Goal: Task Accomplishment & Management: Use online tool/utility

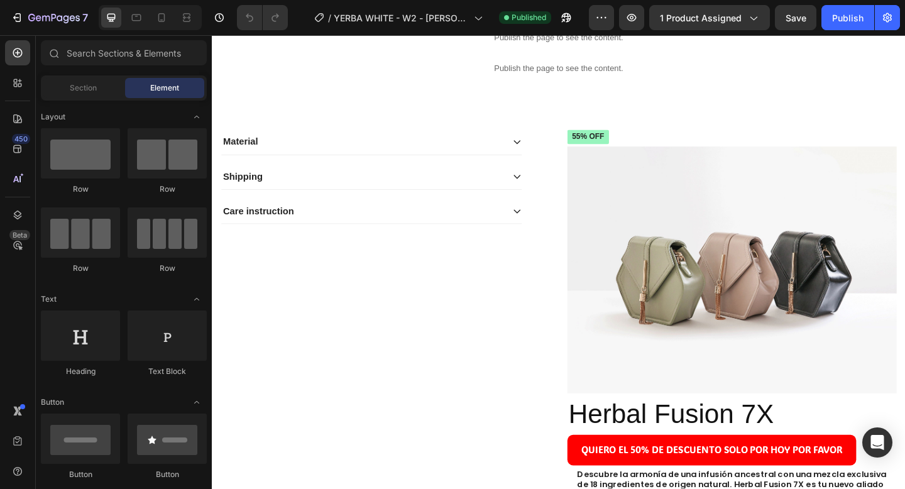
scroll to position [18, 0]
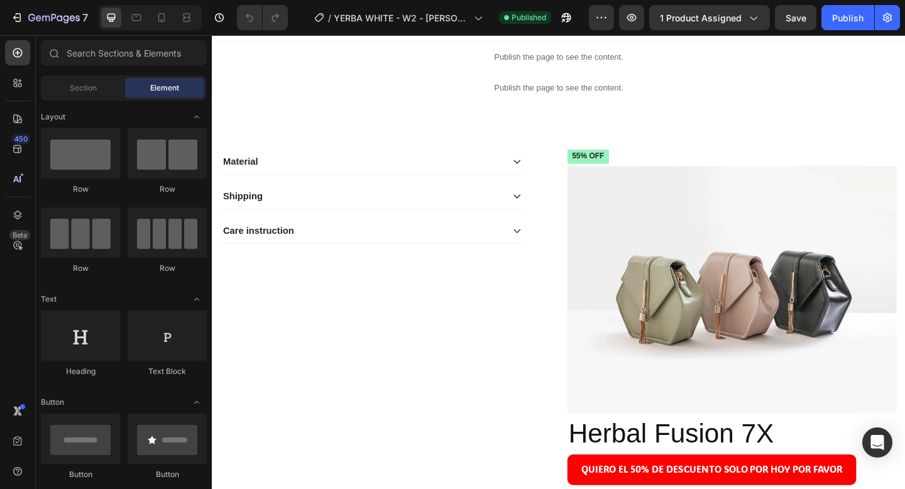
click at [174, 23] on div at bounding box center [150, 17] width 103 height 25
click at [171, 23] on div at bounding box center [162, 18] width 20 height 20
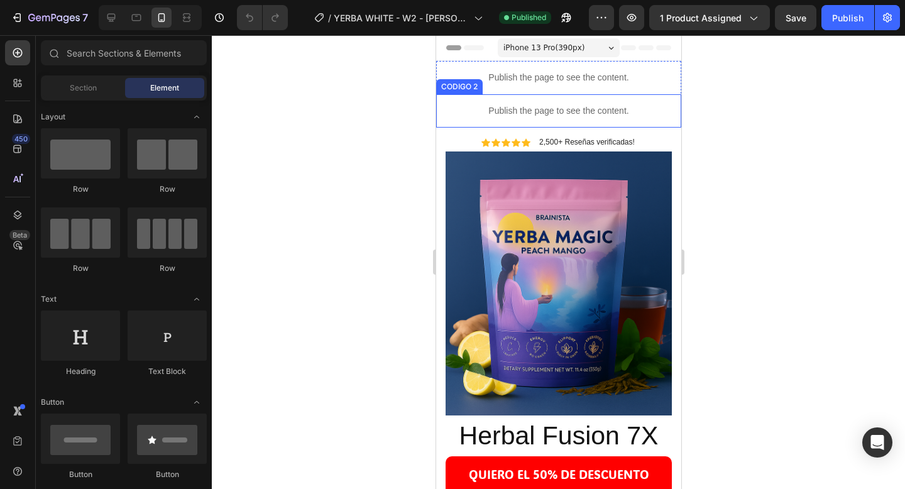
click at [478, 102] on div "Publish the page to see the content." at bounding box center [558, 110] width 245 height 33
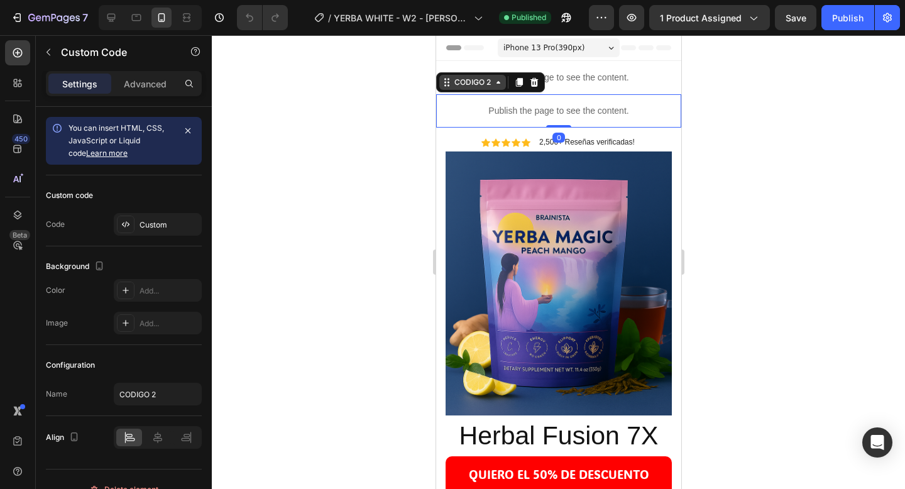
click at [475, 88] on div "CODIGO 2" at bounding box center [472, 82] width 67 height 15
click at [488, 71] on p "Publish the page to see the content." at bounding box center [558, 77] width 245 height 13
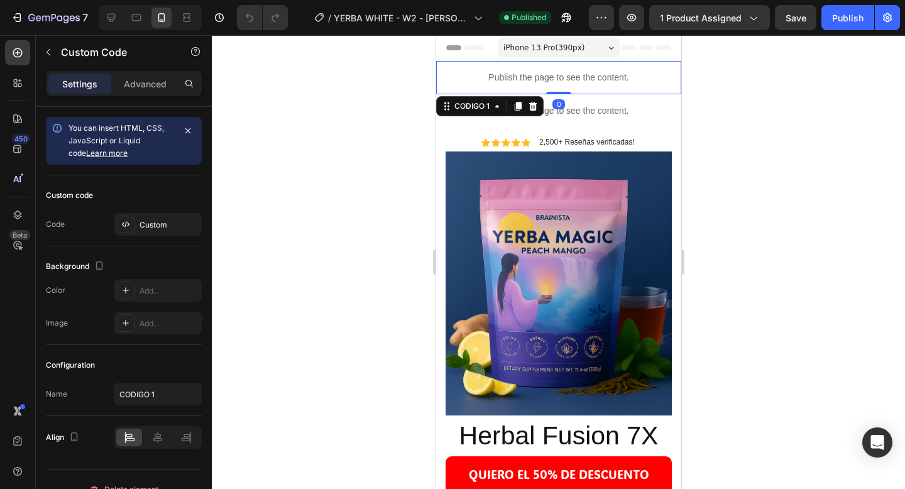
click at [489, 70] on div "Publish the page to see the content." at bounding box center [558, 77] width 245 height 33
click at [482, 108] on div "CODIGO 1" at bounding box center [471, 106] width 40 height 11
click at [789, 92] on div at bounding box center [559, 262] width 694 height 454
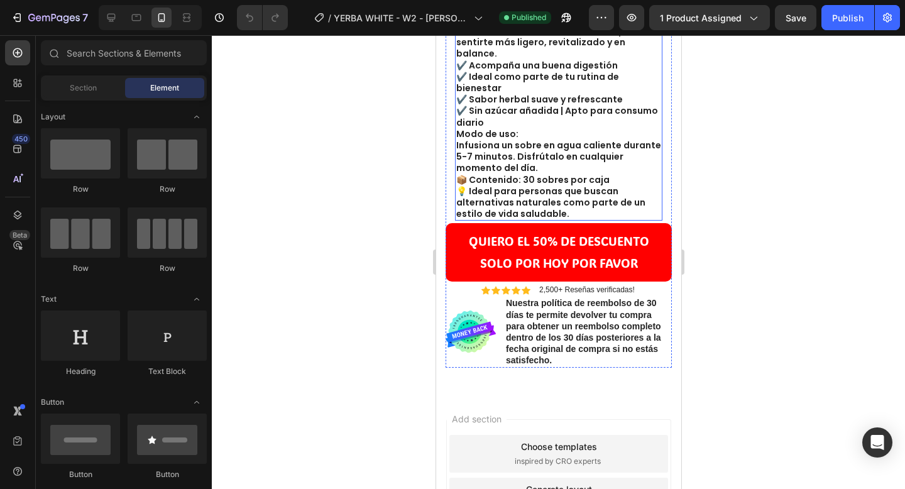
scroll to position [658, 0]
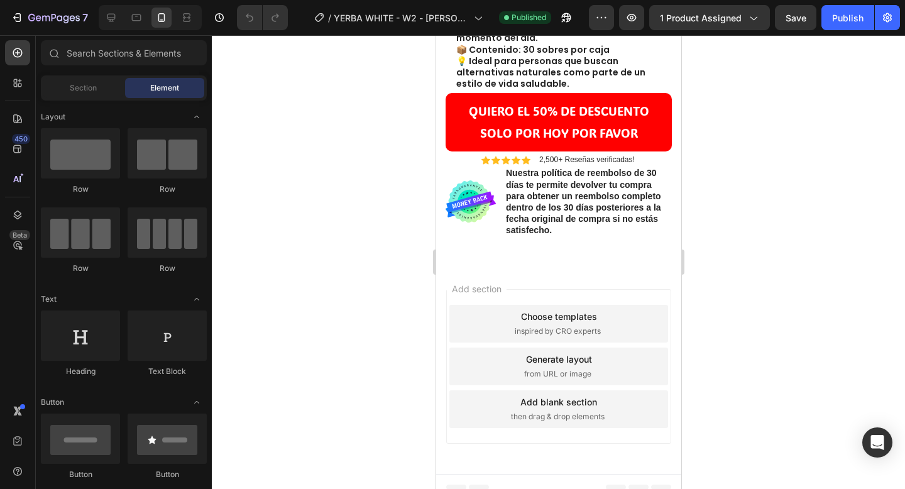
click at [590, 395] on div "Add blank section" at bounding box center [558, 401] width 77 height 13
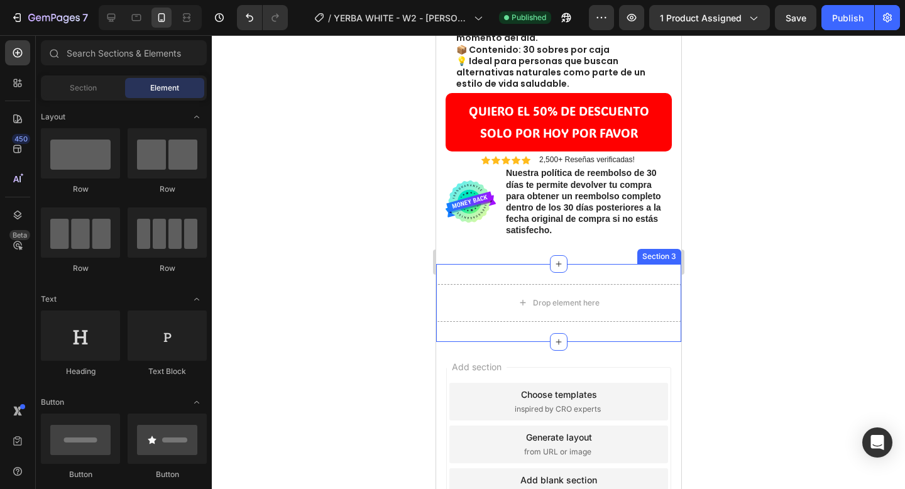
click at [550, 265] on div "Drop element here Section 3" at bounding box center [558, 303] width 245 height 78
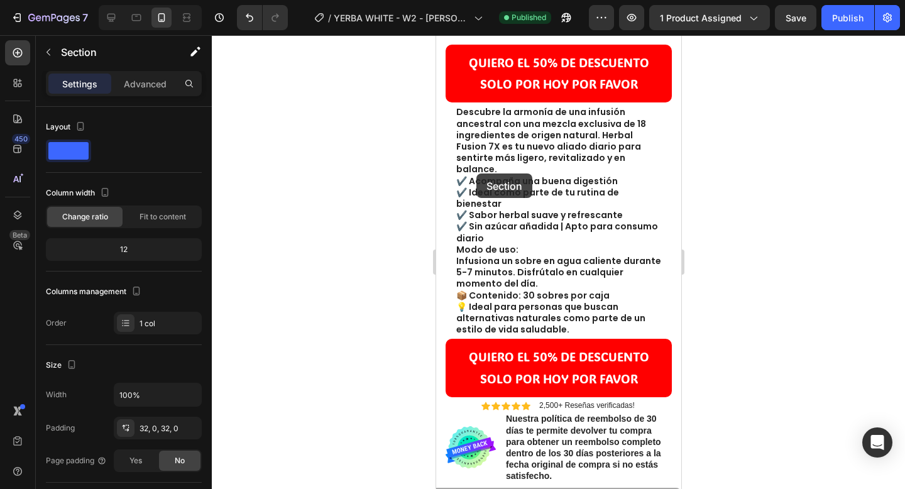
scroll to position [0, 0]
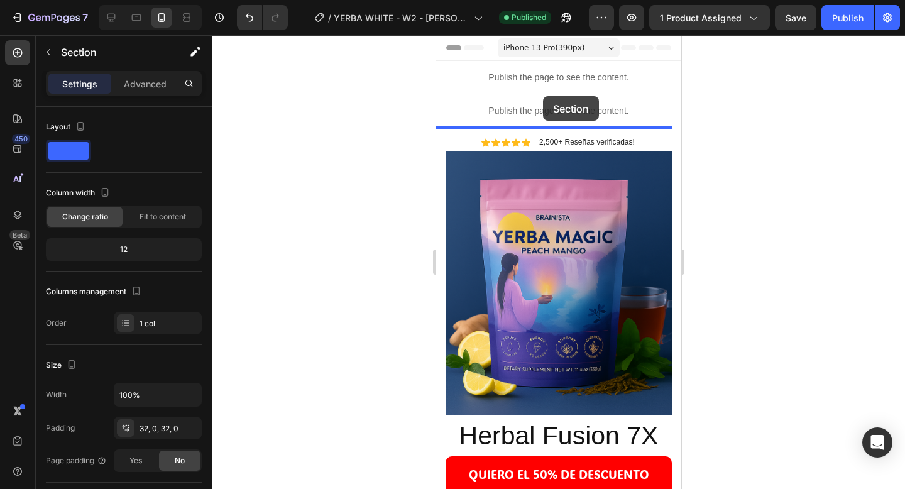
drag, startPoint x: 452, startPoint y: 241, endPoint x: 543, endPoint y: 96, distance: 171.7
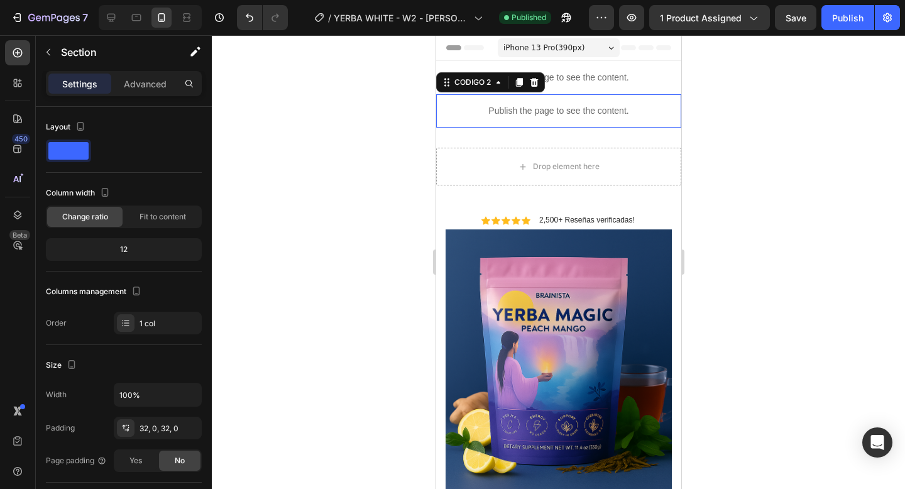
click at [557, 111] on p "Publish the page to see the content." at bounding box center [558, 110] width 245 height 13
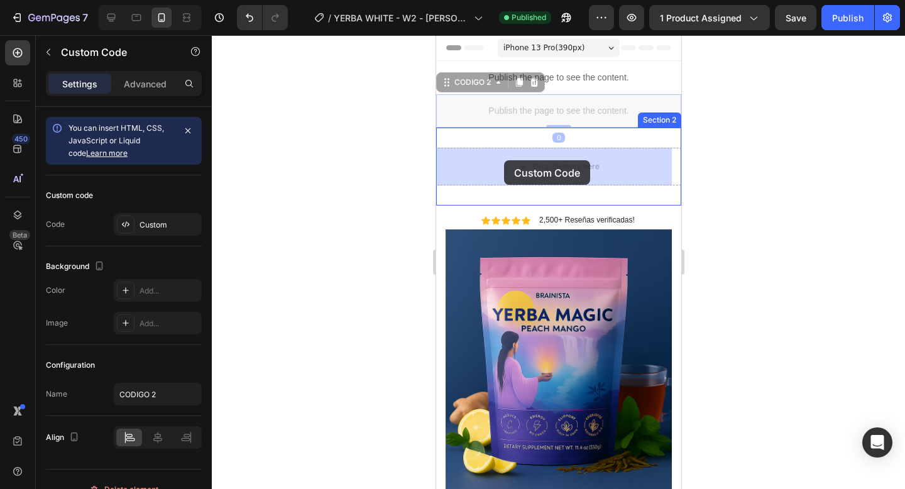
drag, startPoint x: 482, startPoint y: 84, endPoint x: 504, endPoint y: 162, distance: 80.4
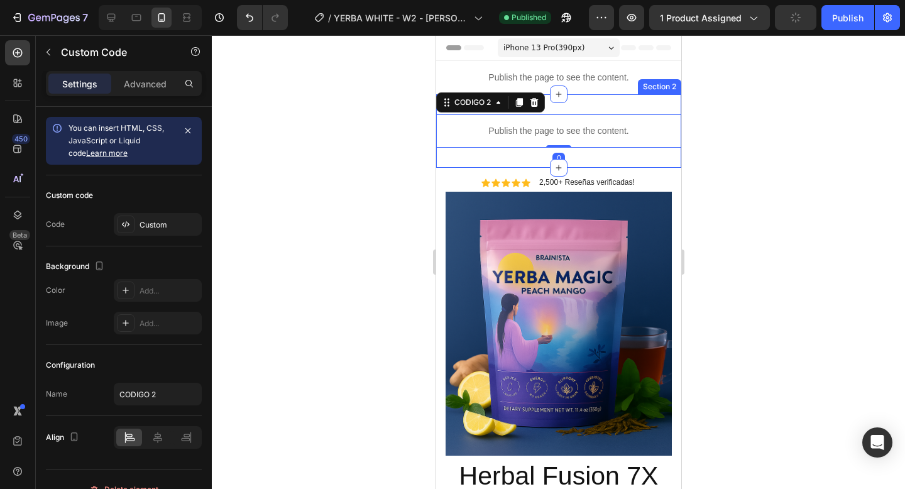
click at [576, 109] on div "Publish the page to see the content. CODIGO 2 0 Section 2" at bounding box center [558, 131] width 245 height 74
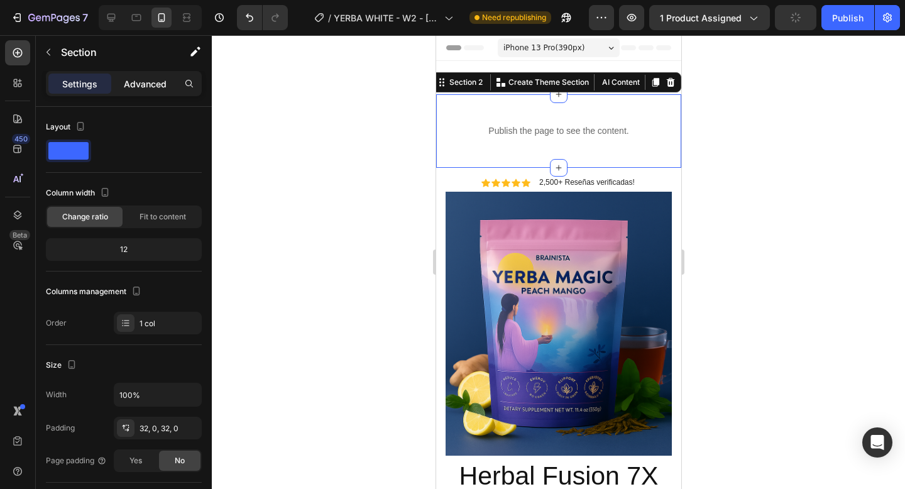
click at [139, 84] on p "Advanced" at bounding box center [145, 83] width 43 height 13
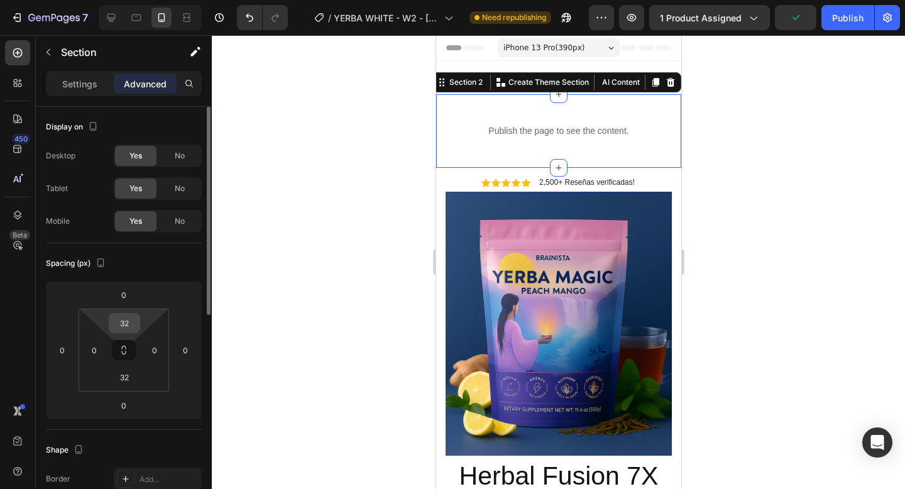
click at [130, 329] on input "32" at bounding box center [124, 323] width 25 height 19
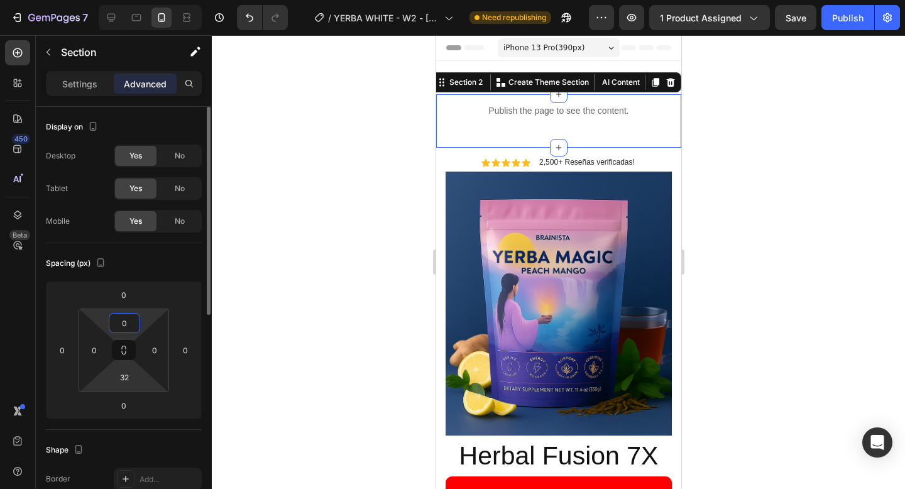
type input "0"
click at [126, 0] on html "7 Version history / YERBA WHITE - W2 - JULIO Need republishing Preview 1 produc…" at bounding box center [452, 0] width 905 height 0
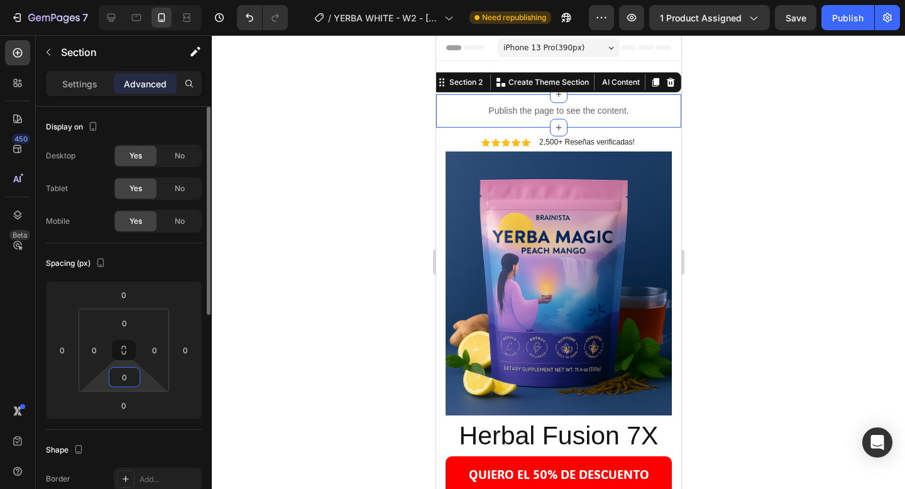
type input "0"
click at [160, 255] on div "Spacing (px)" at bounding box center [124, 263] width 156 height 20
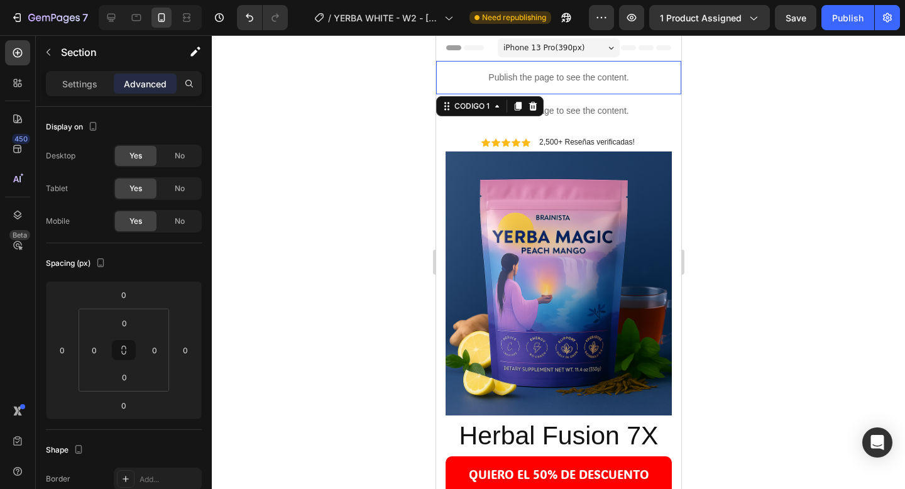
click at [604, 92] on div "Publish the page to see the content." at bounding box center [558, 77] width 245 height 33
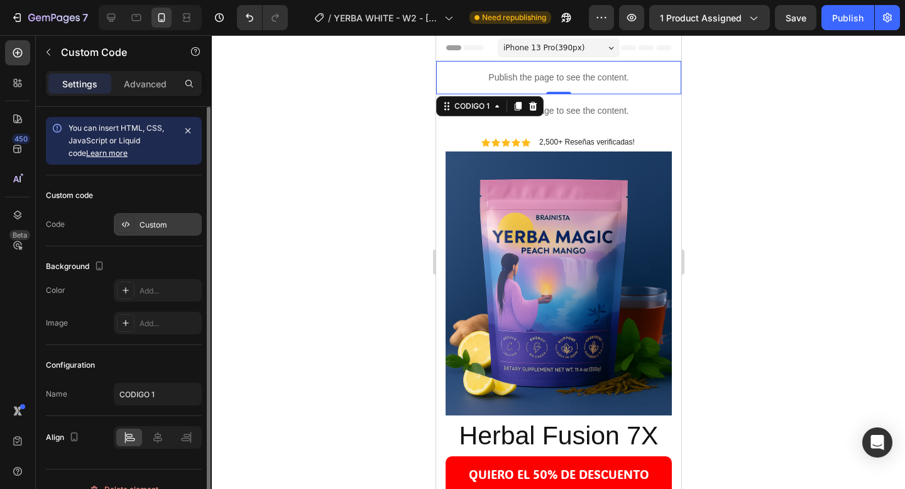
click at [140, 226] on div "Custom" at bounding box center [169, 224] width 59 height 11
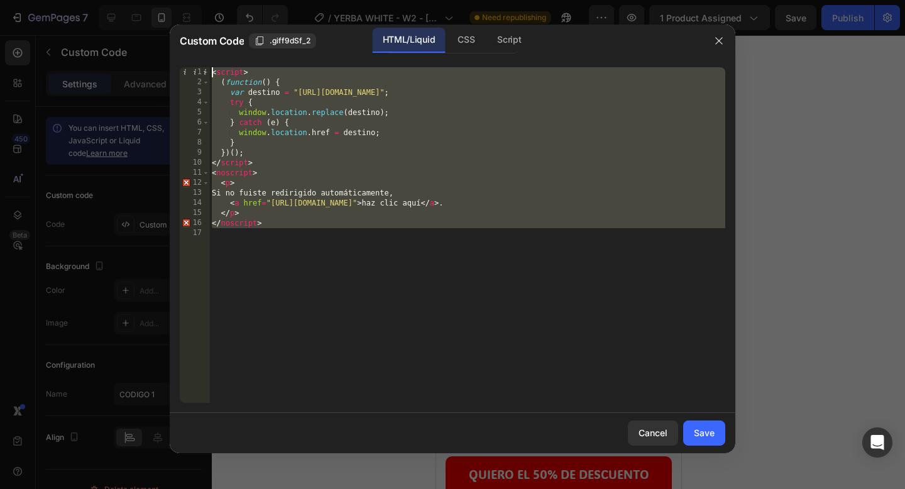
drag, startPoint x: 296, startPoint y: 236, endPoint x: 182, endPoint y: 57, distance: 211.7
click at [182, 57] on div "1 2 3 4 5 6 7 8 9 10 11 12 13 14 15 16 17 < script > ( function ( ) { var desti…" at bounding box center [453, 235] width 566 height 356
type textarea "<script> (function() {"
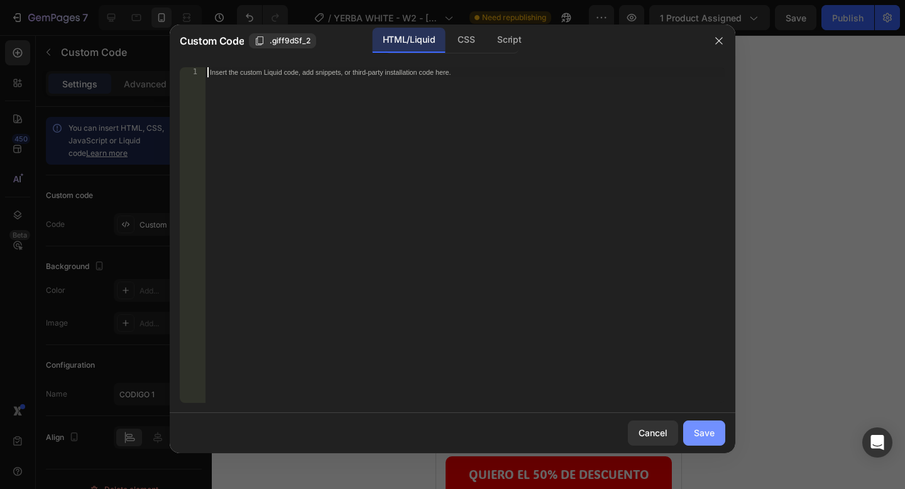
click at [719, 435] on button "Save" at bounding box center [704, 433] width 42 height 25
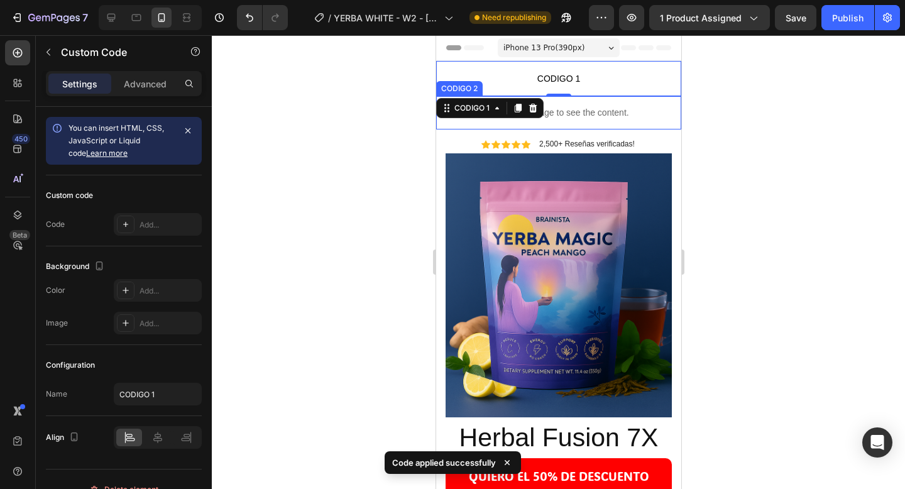
click at [597, 104] on div "Publish the page to see the content." at bounding box center [558, 112] width 245 height 33
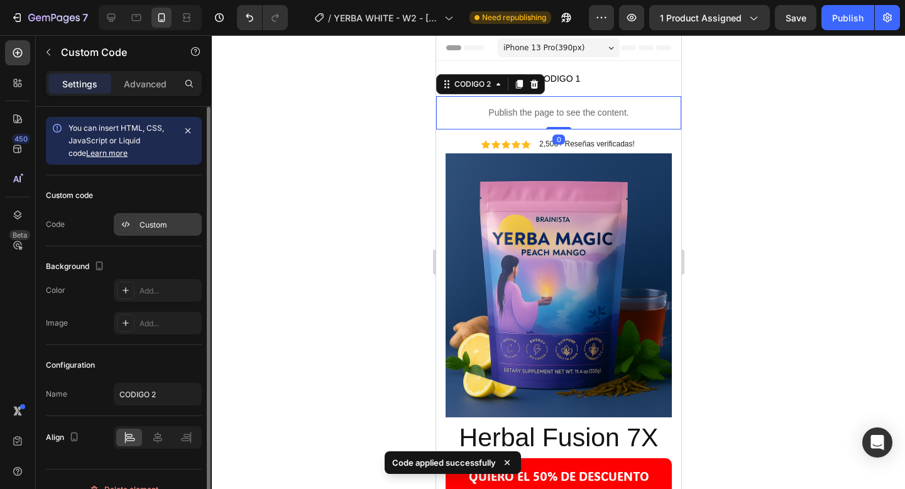
click at [158, 217] on div "Custom" at bounding box center [158, 224] width 88 height 23
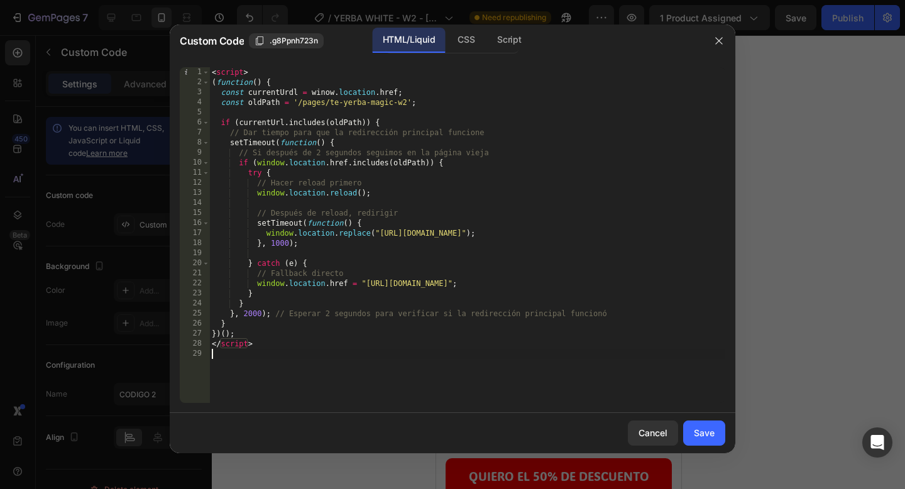
drag, startPoint x: 295, startPoint y: 368, endPoint x: 176, endPoint y: 69, distance: 322.6
click at [176, 69] on div "1 2 3 4 5 6 7 8 9 10 11 12 13 14 15 16 17 18 19 20 21 22 23 24 25 26 27 28 29 <…" at bounding box center [453, 235] width 566 height 356
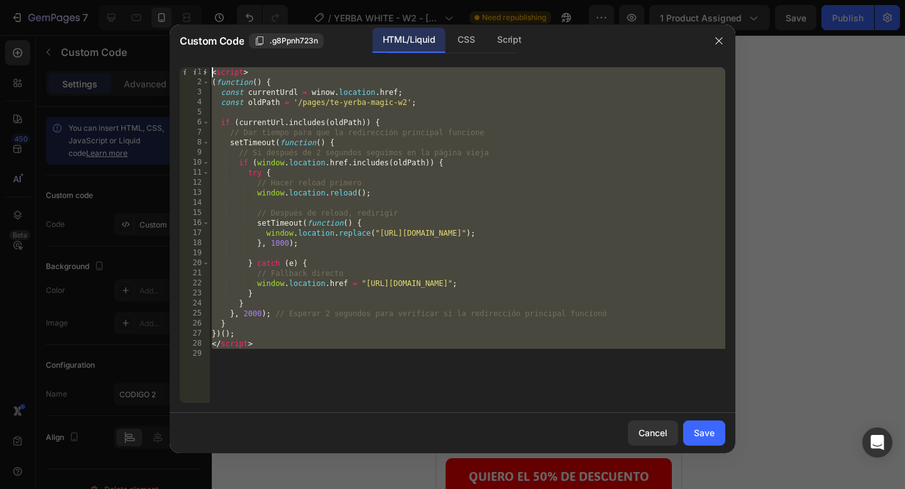
type textarea "<script> (function() {"
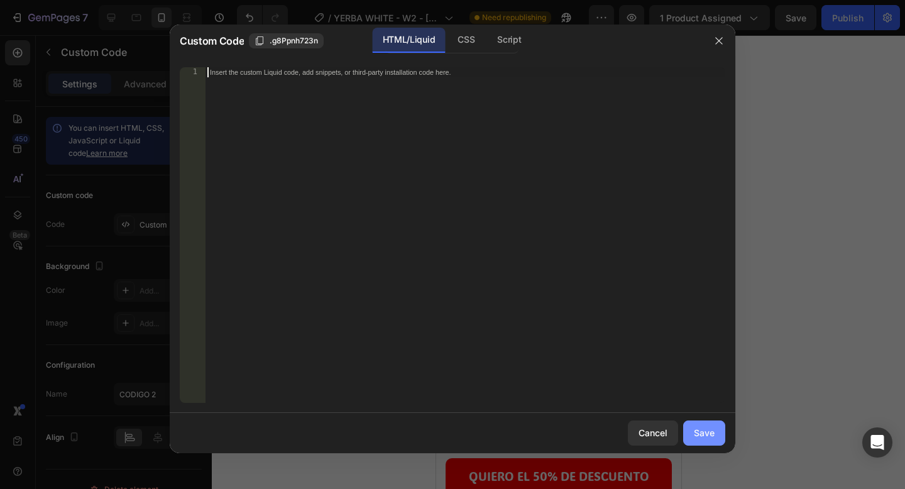
click at [707, 434] on div "Save" at bounding box center [704, 432] width 21 height 13
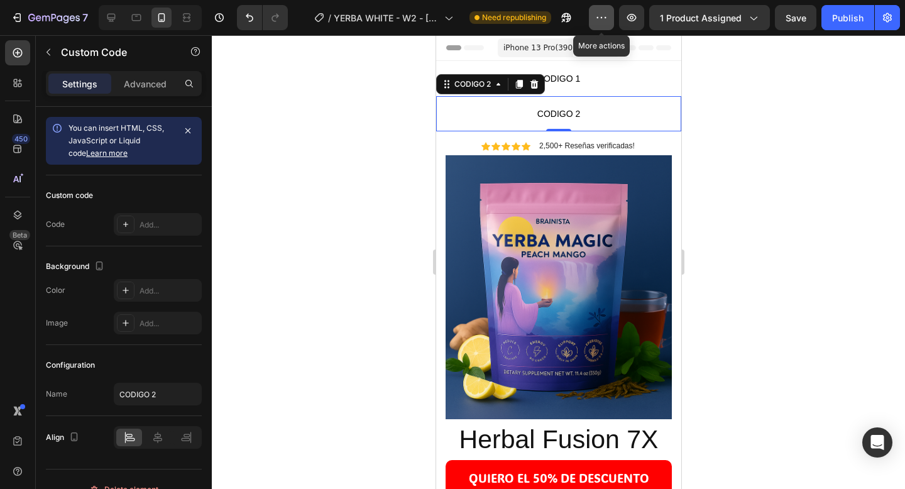
click at [604, 16] on icon "button" at bounding box center [601, 17] width 13 height 13
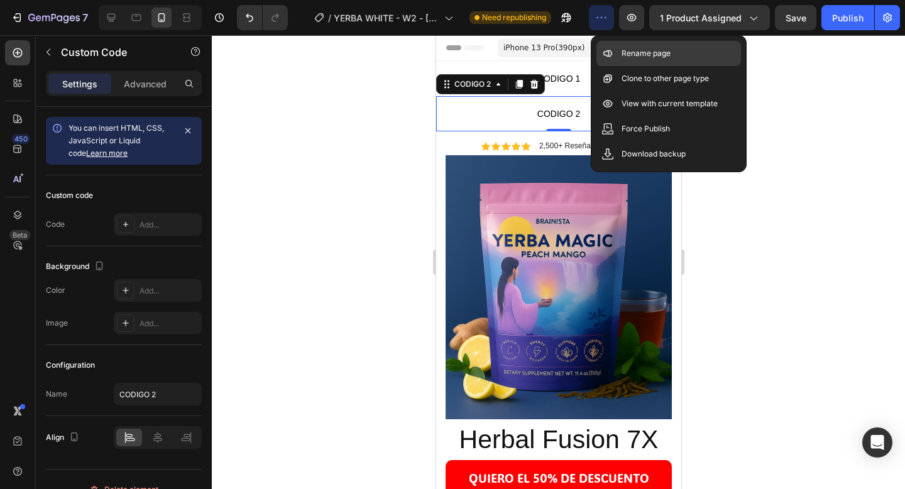
click at [616, 66] on div "Rename page" at bounding box center [669, 78] width 145 height 25
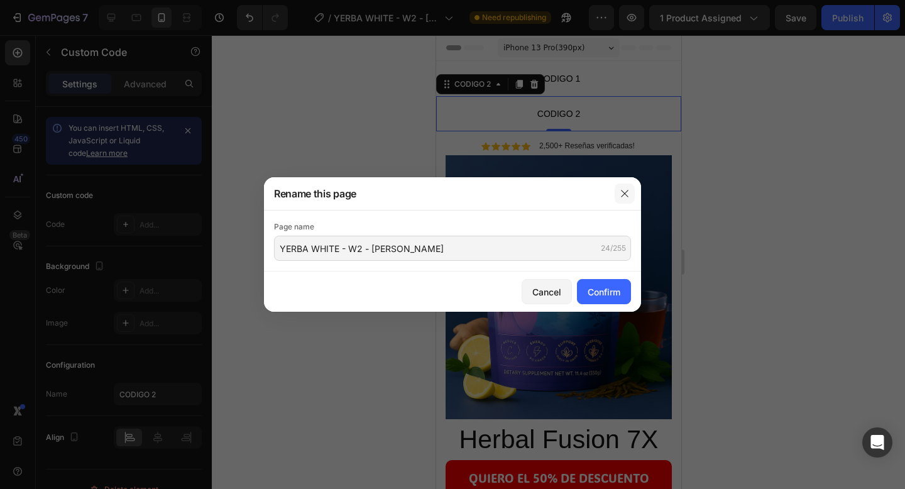
click at [624, 191] on icon "button" at bounding box center [625, 194] width 10 height 10
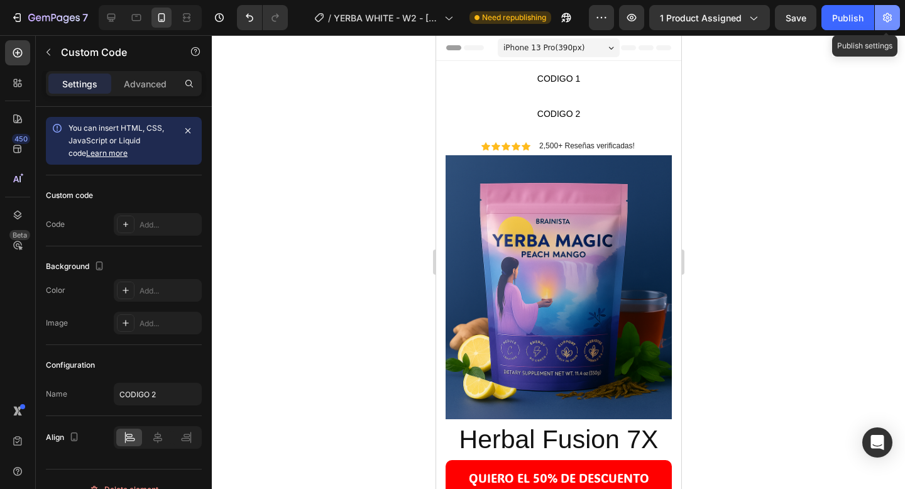
click at [894, 18] on button "button" at bounding box center [887, 17] width 25 height 25
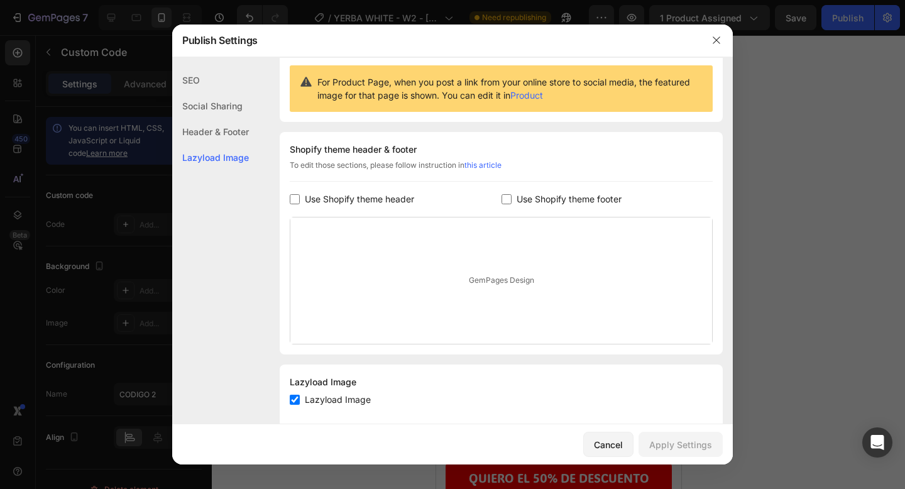
scroll to position [144, 0]
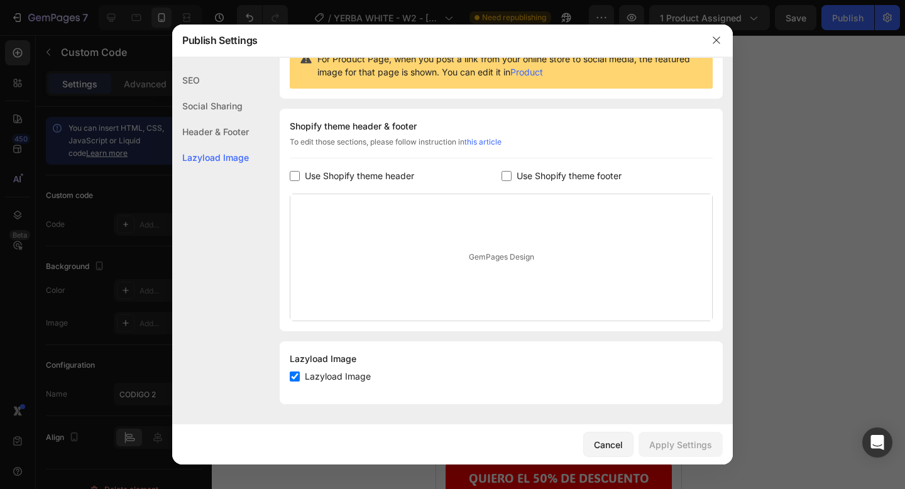
click at [338, 372] on span "Lazyload Image" at bounding box center [338, 376] width 66 height 15
checkbox input "false"
click at [669, 434] on button "Apply Settings" at bounding box center [681, 444] width 84 height 25
click at [603, 443] on div "Cancel" at bounding box center [608, 444] width 29 height 13
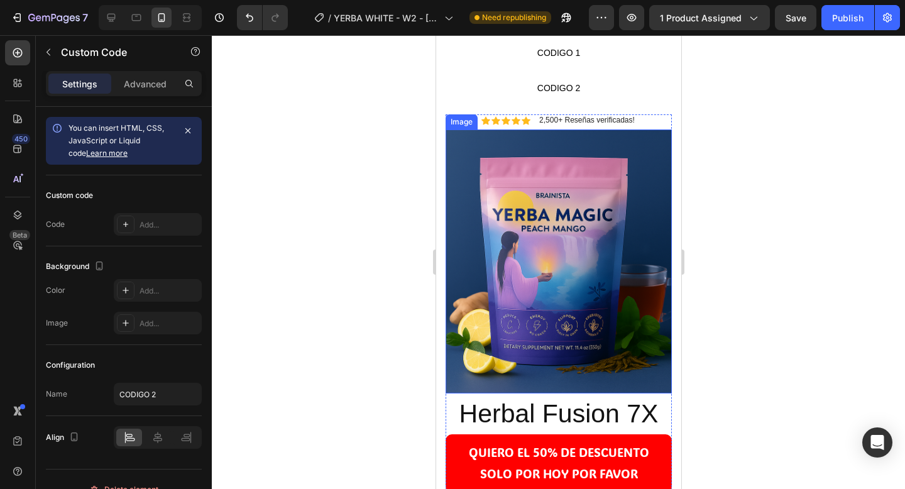
scroll to position [0, 0]
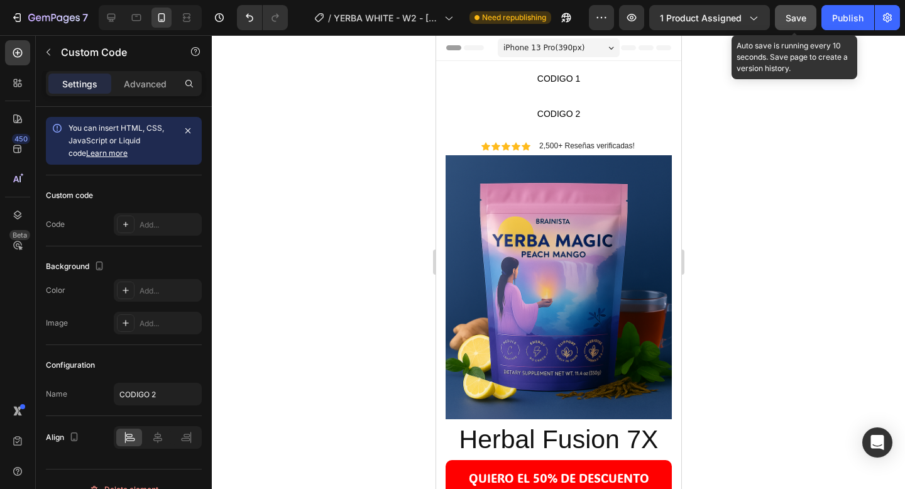
click at [809, 13] on button "Save" at bounding box center [795, 17] width 41 height 25
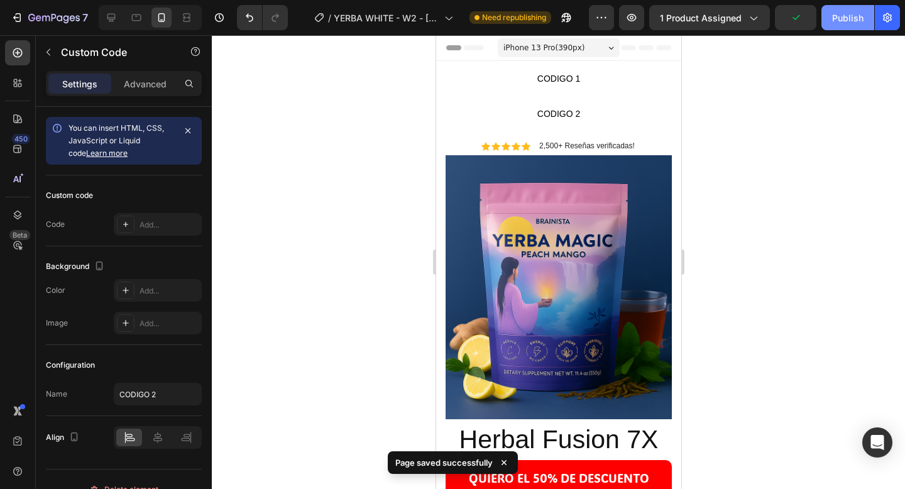
click at [829, 13] on button "Publish" at bounding box center [848, 17] width 53 height 25
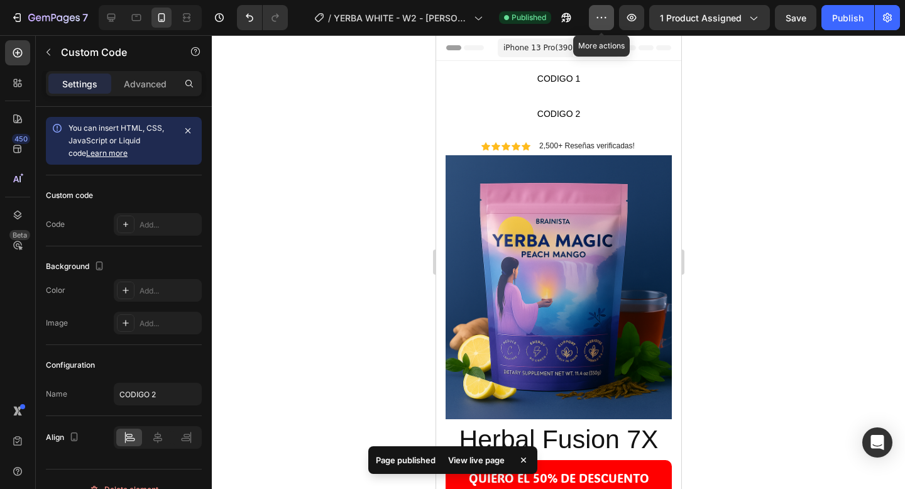
click at [605, 14] on icon "button" at bounding box center [601, 17] width 13 height 13
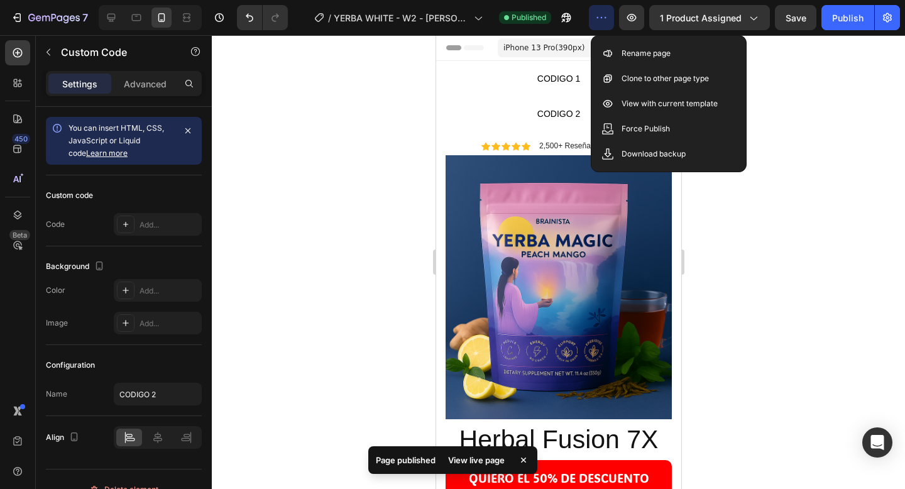
click at [605, 14] on icon "button" at bounding box center [601, 17] width 13 height 13
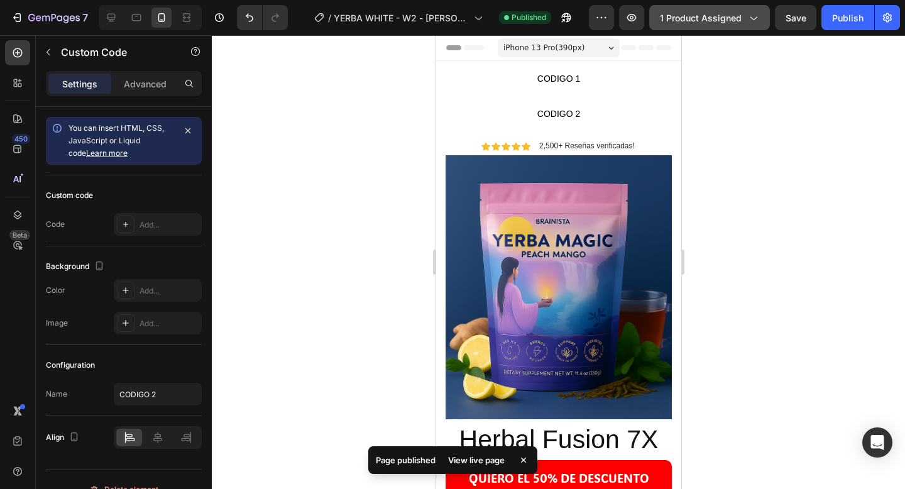
click at [731, 25] on button "1 product assigned" at bounding box center [709, 17] width 121 height 25
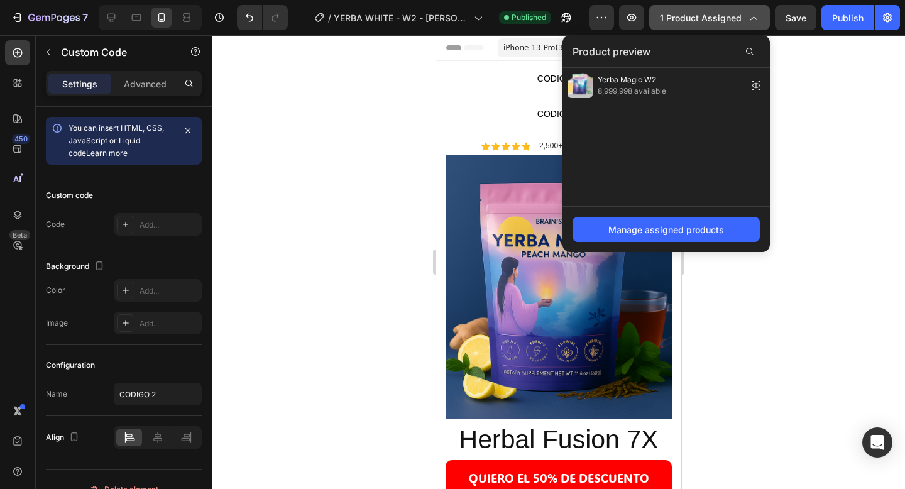
click at [731, 25] on button "1 product assigned" at bounding box center [709, 17] width 121 height 25
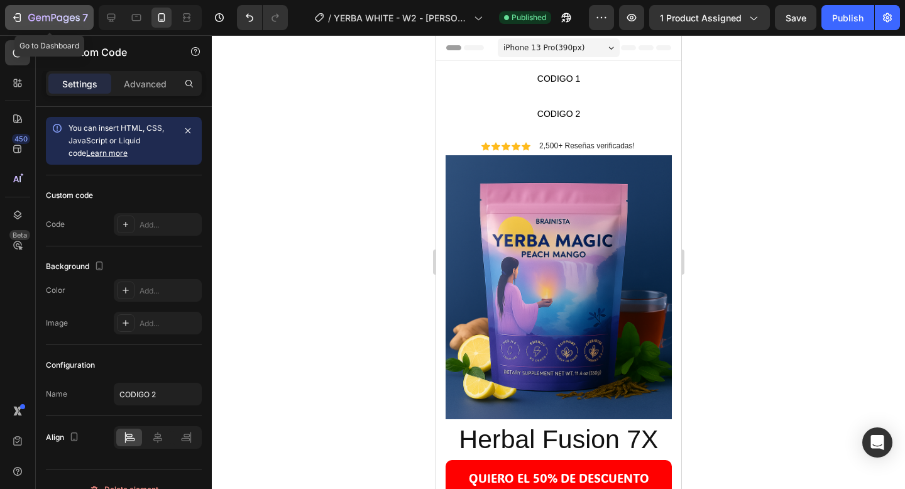
click at [15, 18] on icon "button" at bounding box center [17, 17] width 13 height 13
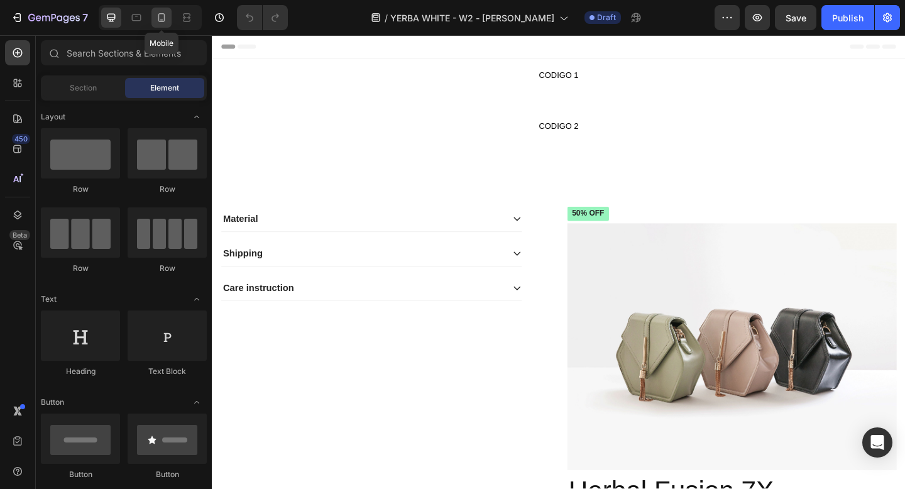
click at [159, 21] on icon at bounding box center [161, 17] width 7 height 9
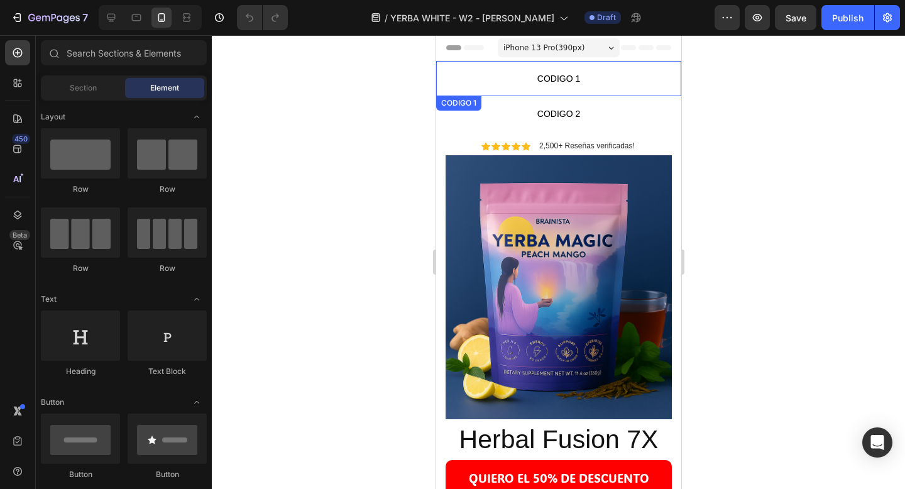
click at [561, 89] on p "CODIGO 1" at bounding box center [558, 78] width 245 height 35
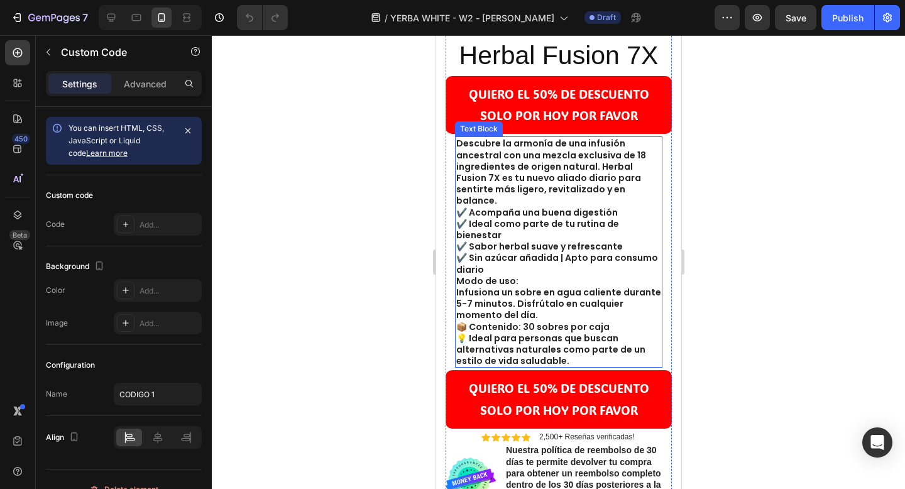
scroll to position [384, 0]
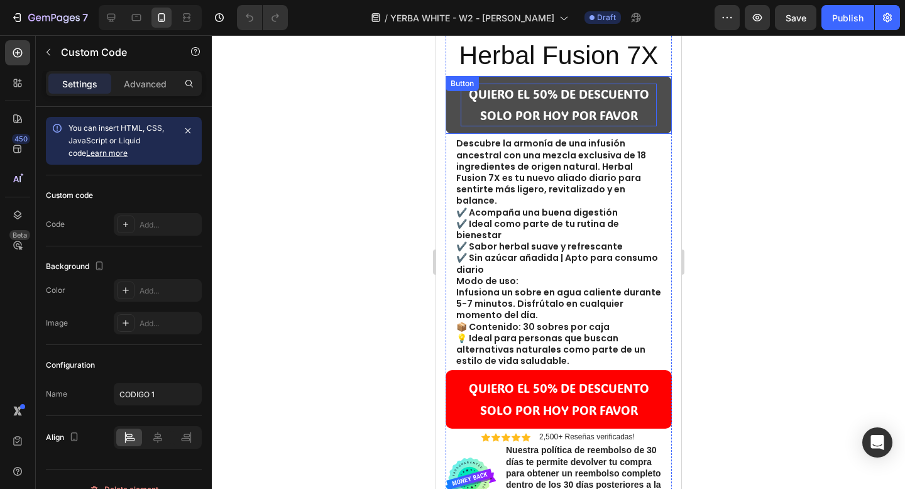
click at [645, 105] on p "QUIERO EL 50% DE DESCUENTO SOLO POR HOY POR FAVOR" at bounding box center [558, 105] width 196 height 43
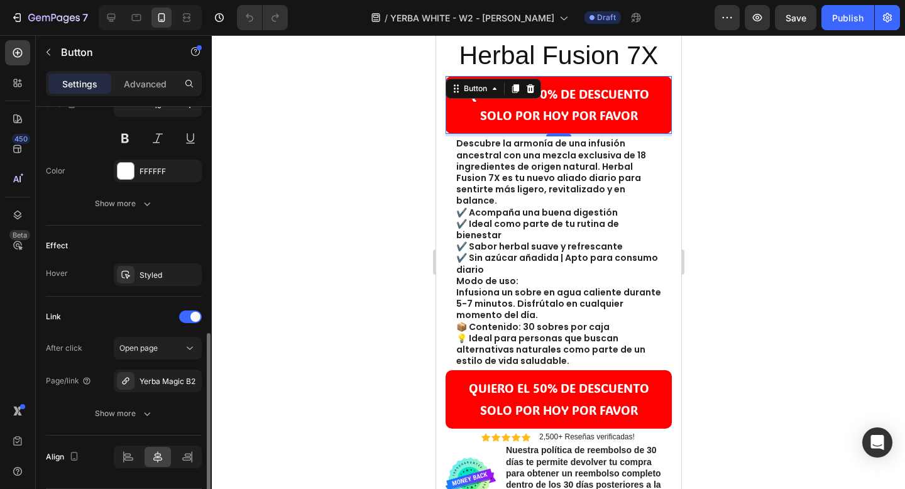
scroll to position [582, 0]
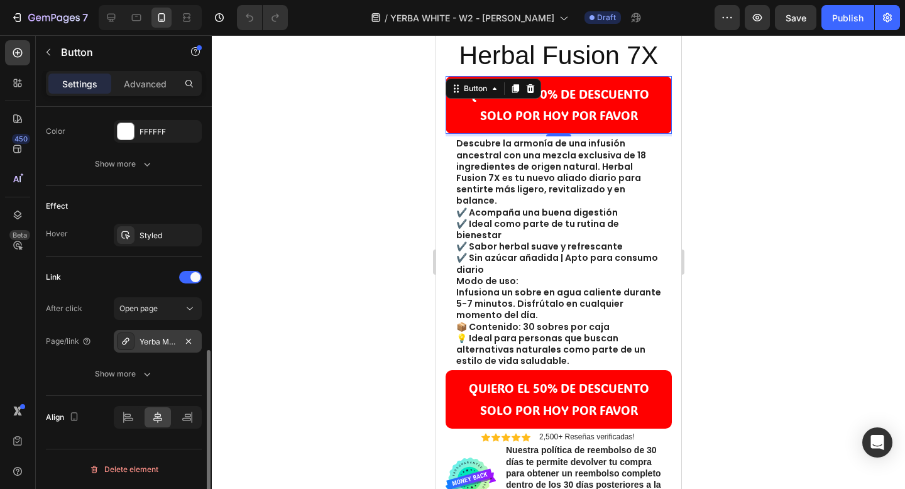
click at [153, 350] on div "Yerba Magic B2" at bounding box center [158, 341] width 88 height 23
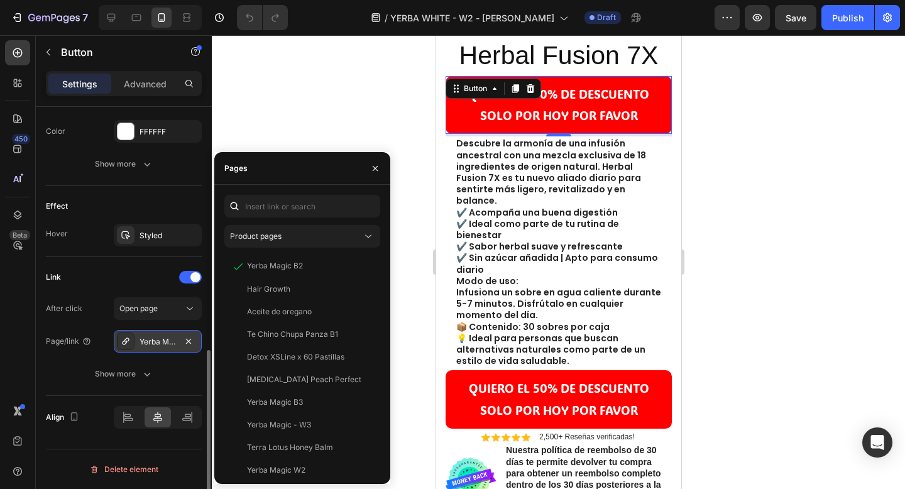
click at [153, 346] on div "Yerba Magic B2" at bounding box center [158, 341] width 36 height 11
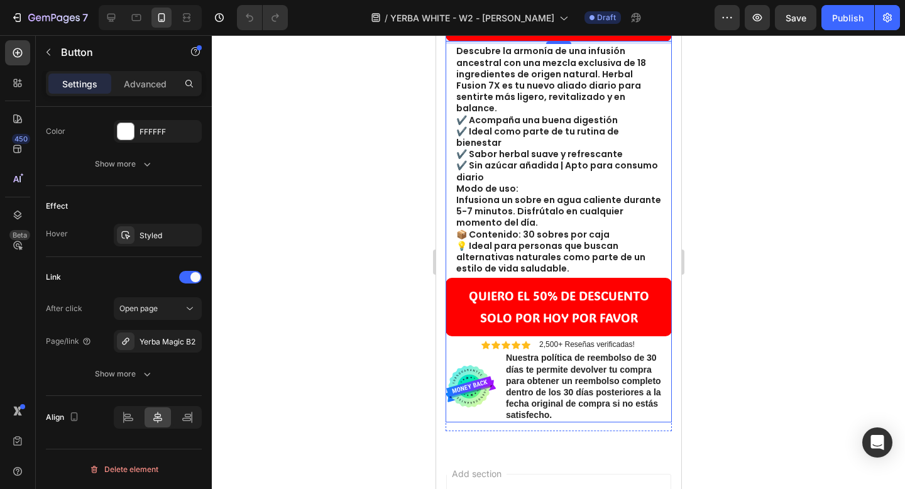
scroll to position [512, 0]
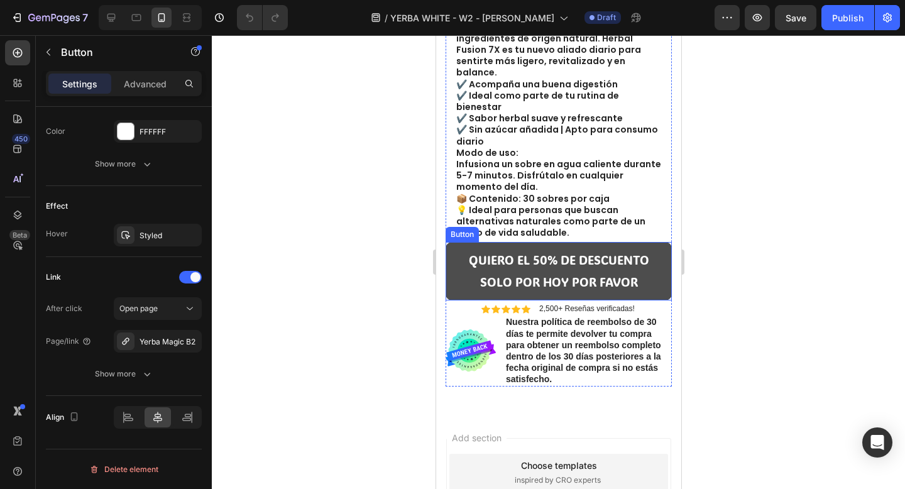
click at [648, 242] on link "QUIERO EL 50% DE DESCUENTO SOLO POR HOY POR FAVOR" at bounding box center [558, 271] width 226 height 58
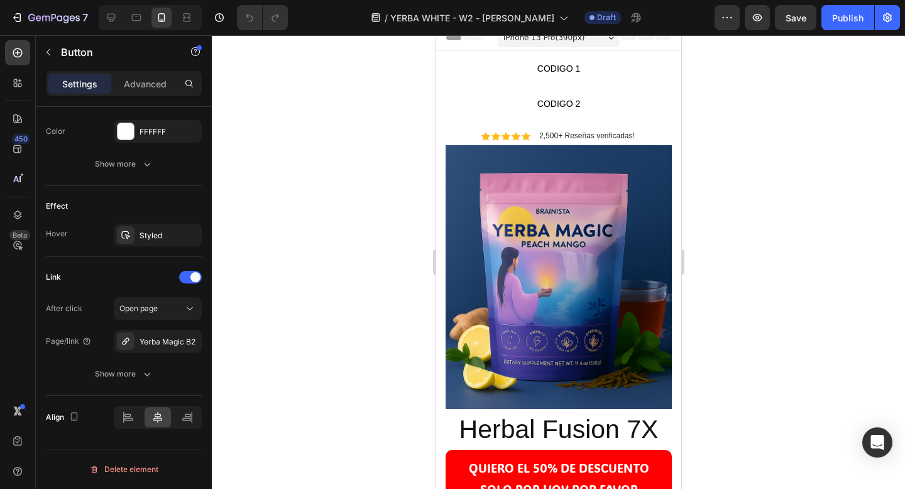
scroll to position [0, 0]
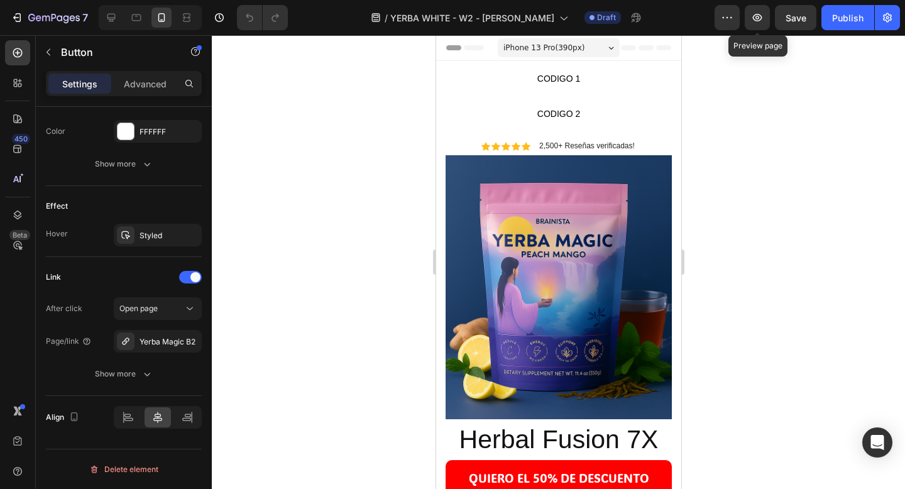
click at [771, 21] on div "Preview Preview page Save Publish" at bounding box center [807, 17] width 185 height 25
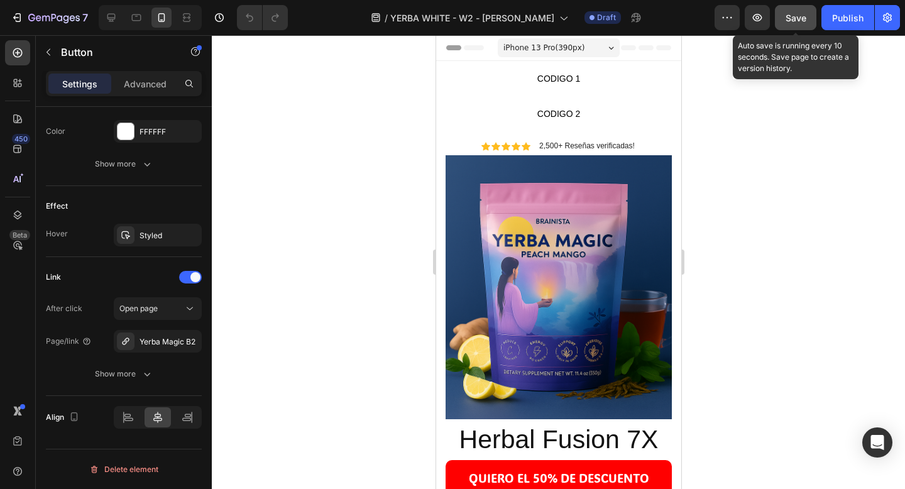
click at [781, 19] on button "Save" at bounding box center [795, 17] width 41 height 25
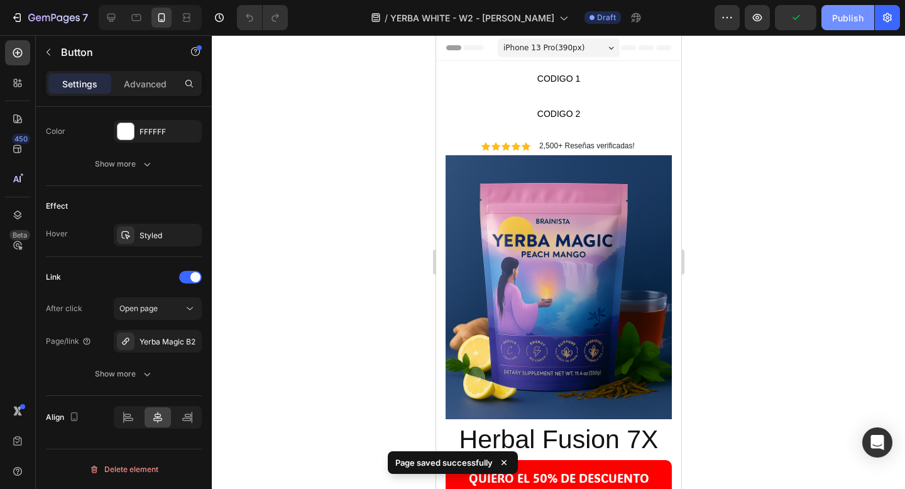
click at [851, 20] on div "Publish" at bounding box center [847, 17] width 31 height 13
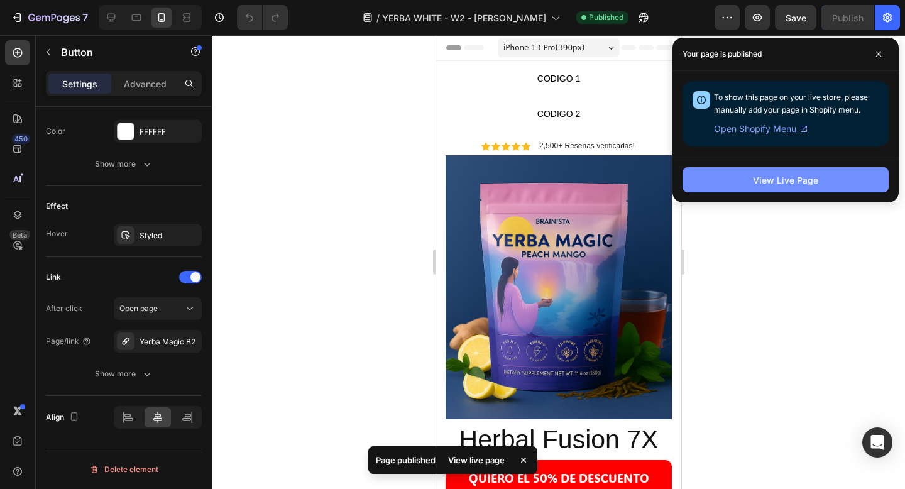
click at [782, 181] on div "View Live Page" at bounding box center [785, 180] width 65 height 13
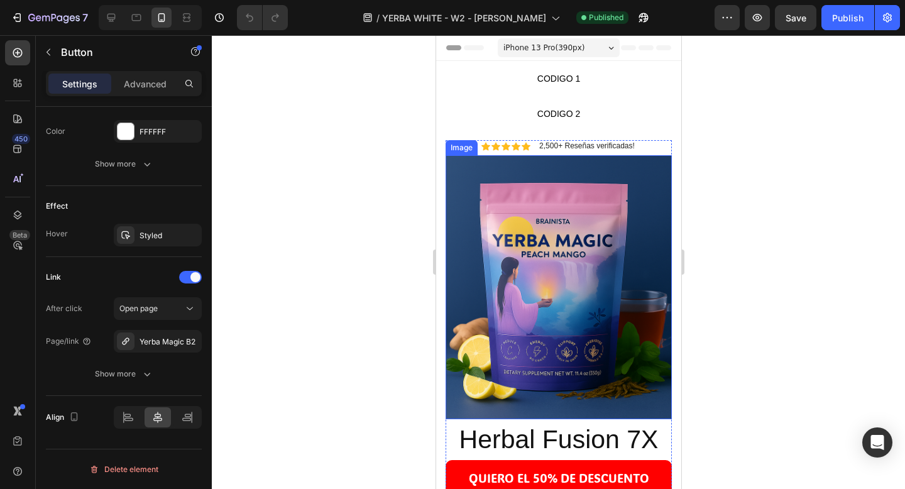
click at [539, 187] on img at bounding box center [558, 287] width 226 height 264
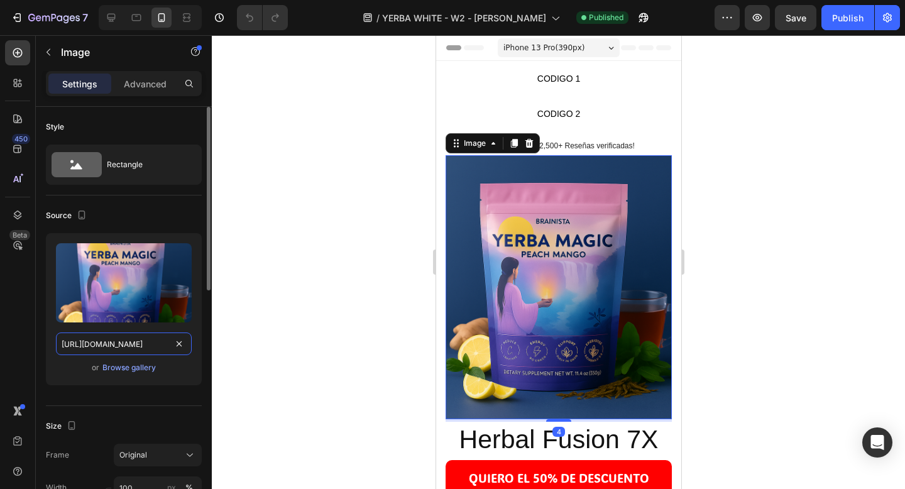
click at [129, 340] on input "[URL][DOMAIN_NAME]" at bounding box center [124, 344] width 136 height 23
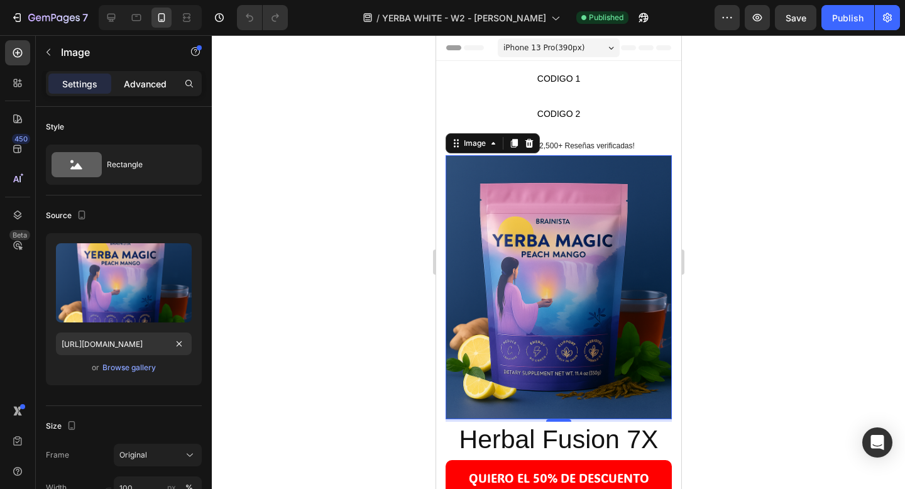
click at [163, 77] on p "Advanced" at bounding box center [145, 83] width 43 height 13
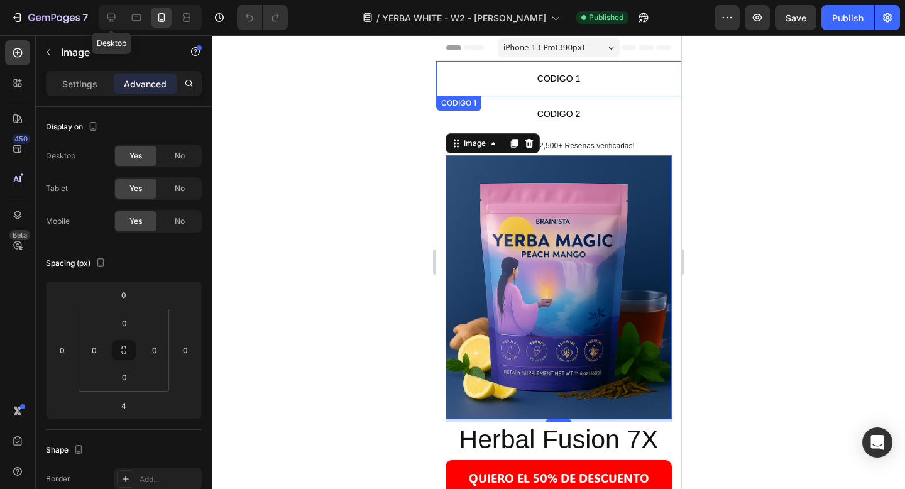
click at [114, 17] on icon at bounding box center [112, 18] width 8 height 8
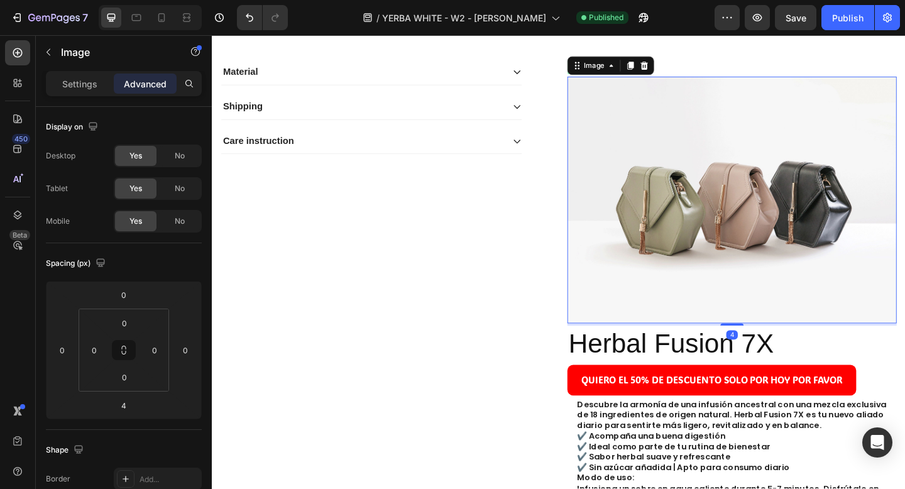
scroll to position [161, 0]
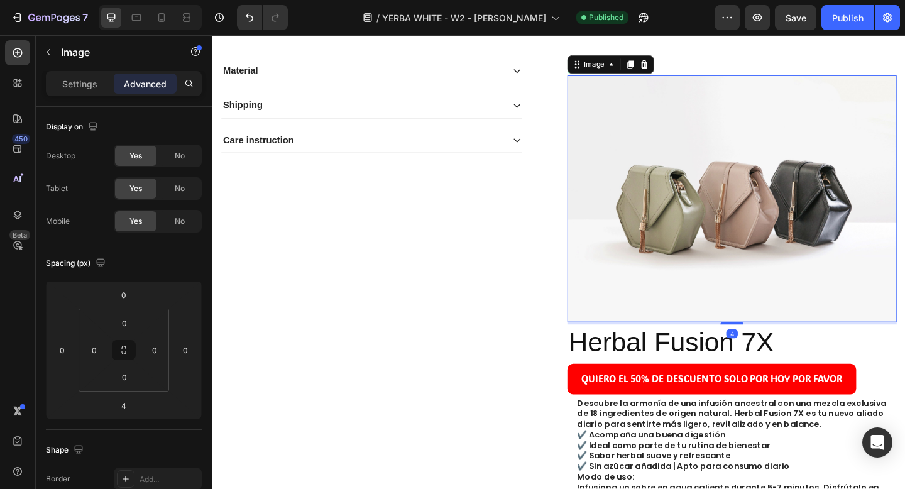
click at [679, 272] on img at bounding box center [778, 213] width 358 height 269
click at [87, 74] on div "Settings" at bounding box center [79, 84] width 63 height 20
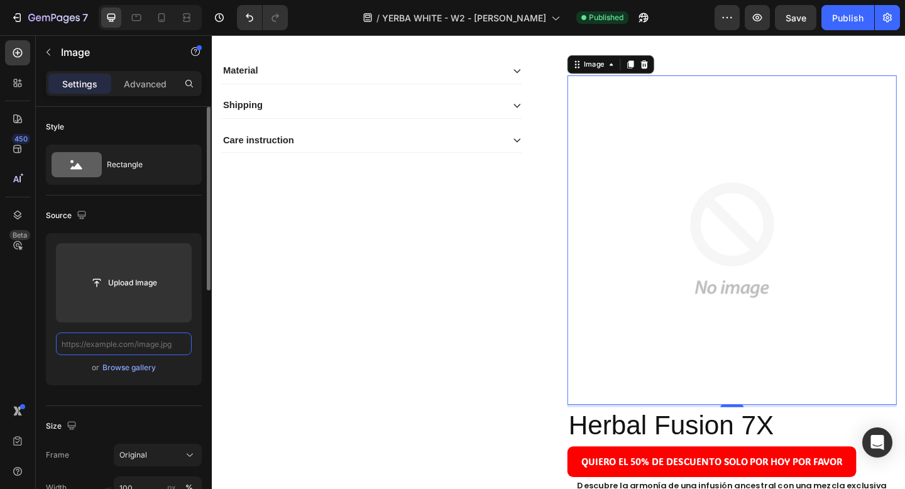
scroll to position [0, 0]
click at [150, 345] on input "text" at bounding box center [124, 344] width 136 height 23
paste input "[URL][DOMAIN_NAME]"
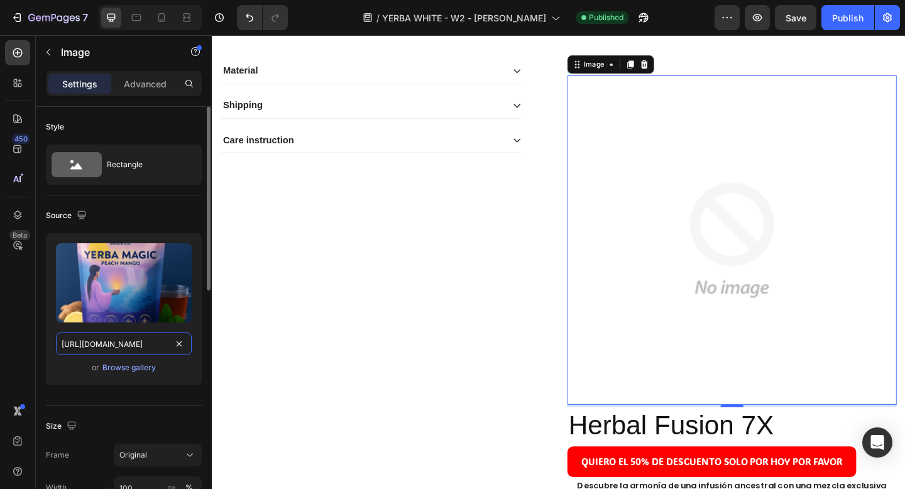
scroll to position [0, 436]
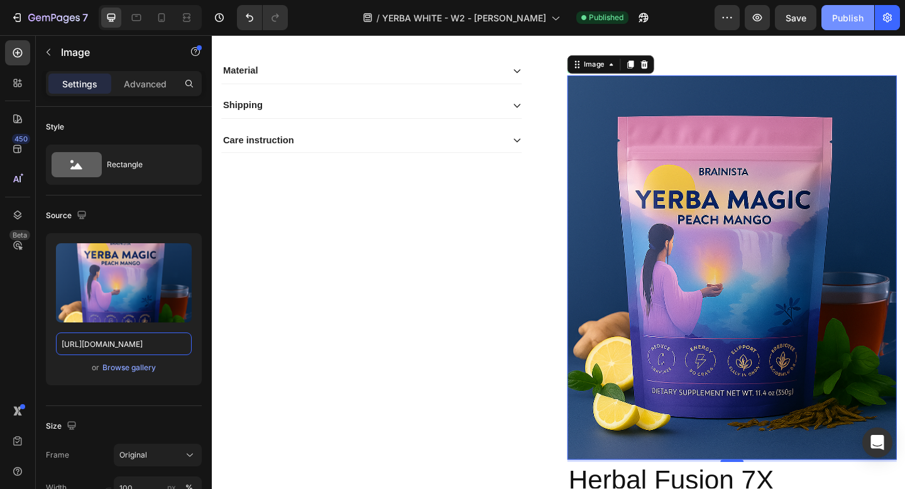
type input "[URL][DOMAIN_NAME]"
click at [866, 14] on button "Publish" at bounding box center [848, 17] width 53 height 25
